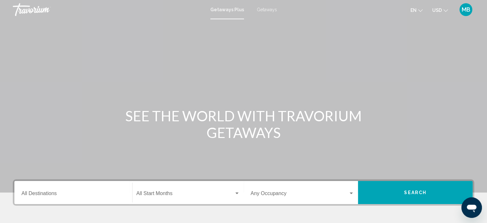
click at [263, 11] on span "Getaways" at bounding box center [267, 9] width 20 height 5
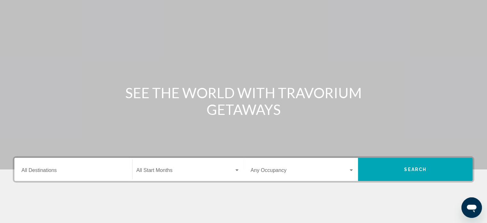
scroll to position [128, 0]
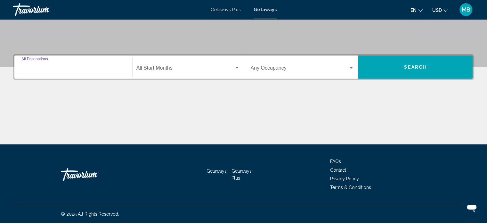
click at [43, 72] on input "Destination All Destinations" at bounding box center [73, 69] width 104 height 6
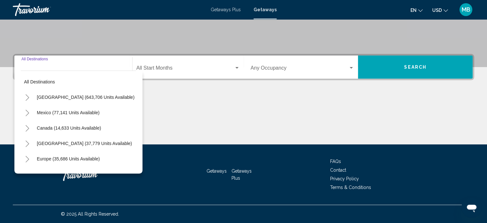
scroll to position [197, 0]
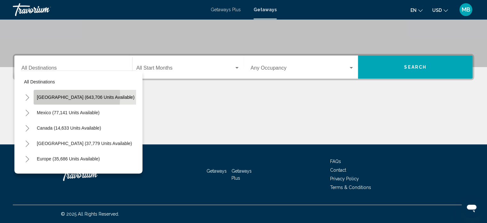
click at [47, 94] on span "[GEOGRAPHIC_DATA] (643,706 units available)" at bounding box center [86, 96] width 98 height 5
type input "**********"
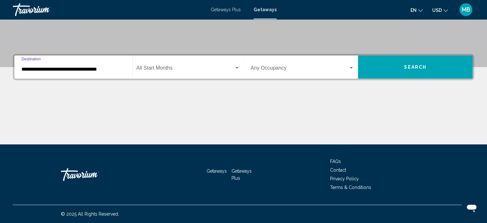
click at [28, 66] on input "**********" at bounding box center [73, 69] width 104 height 6
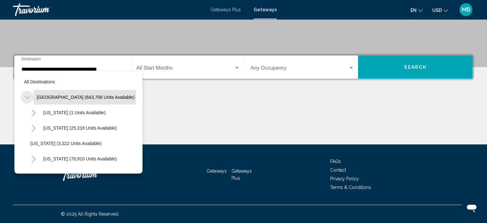
click at [30, 101] on icon "Toggle United States (643,706 units available)" at bounding box center [27, 97] width 5 height 6
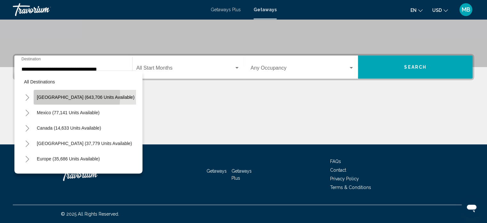
click at [45, 100] on span "[GEOGRAPHIC_DATA] (643,706 units available)" at bounding box center [86, 96] width 98 height 5
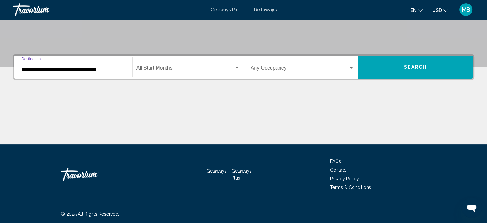
scroll to position [197, 0]
click at [236, 67] on div "Search widget" at bounding box center [236, 68] width 3 height 2
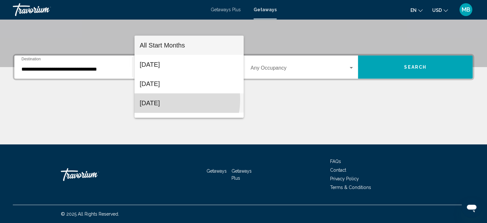
click at [166, 99] on span "[DATE]" at bounding box center [189, 102] width 99 height 19
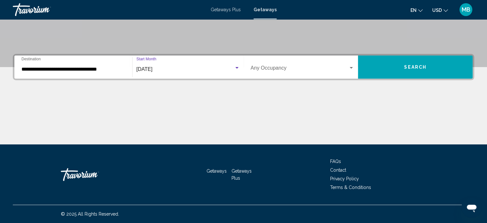
click at [350, 67] on div "Search widget" at bounding box center [351, 68] width 3 height 2
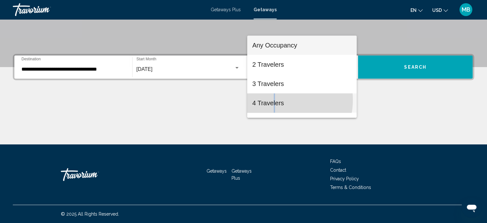
drag, startPoint x: 275, startPoint y: 100, endPoint x: 277, endPoint y: 97, distance: 3.3
click at [276, 98] on span "4 Travelers" at bounding box center [301, 102] width 99 height 19
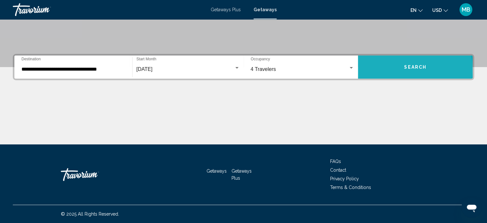
click at [406, 65] on span "Search" at bounding box center [415, 67] width 22 height 5
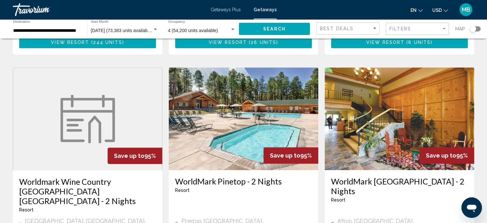
scroll to position [384, 0]
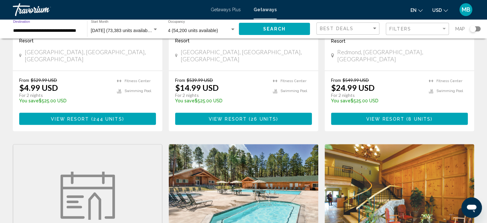
click at [45, 33] on input "**********" at bounding box center [47, 30] width 68 height 5
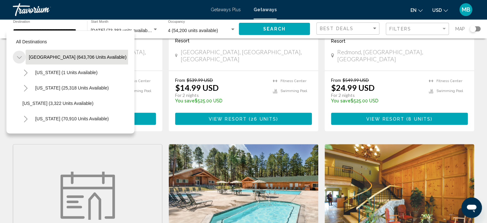
click at [22, 61] on icon "Toggle United States (643,706 units available)" at bounding box center [19, 57] width 5 height 6
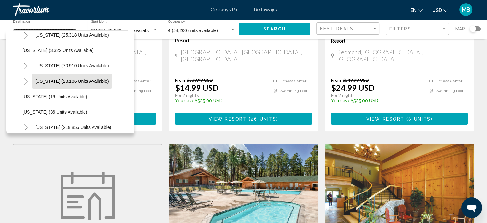
scroll to position [64, 0]
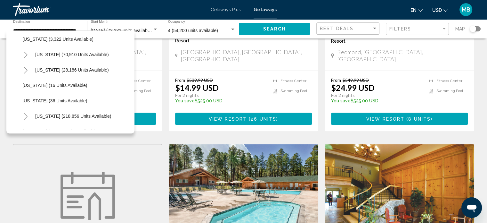
click at [70, 118] on span "[US_STATE] (218,856 units available)" at bounding box center [73, 115] width 76 height 5
type input "**********"
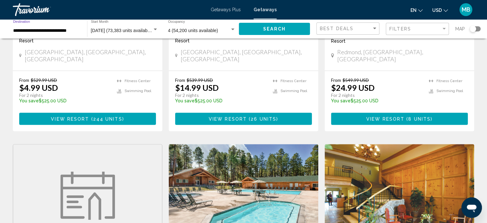
click at [263, 32] on span "Search" at bounding box center [274, 29] width 22 height 5
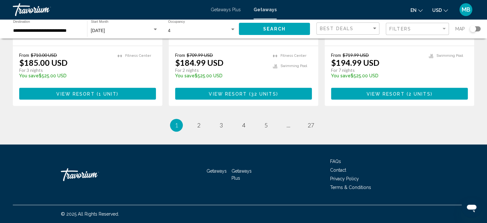
scroll to position [1089, 0]
click at [193, 128] on link "page 2" at bounding box center [198, 124] width 11 height 11
